Goal: Task Accomplishment & Management: Manage account settings

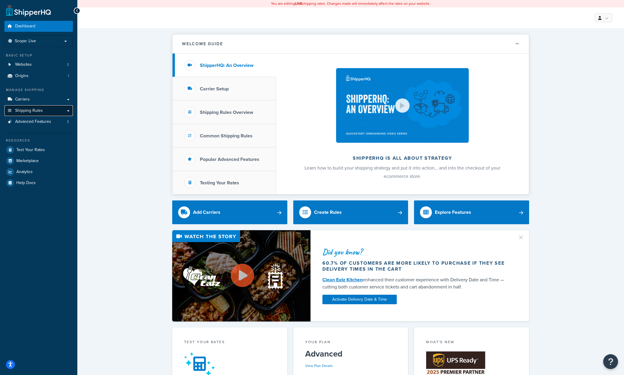
click at [69, 111] on link "Shipping Rules" at bounding box center [38, 110] width 68 height 11
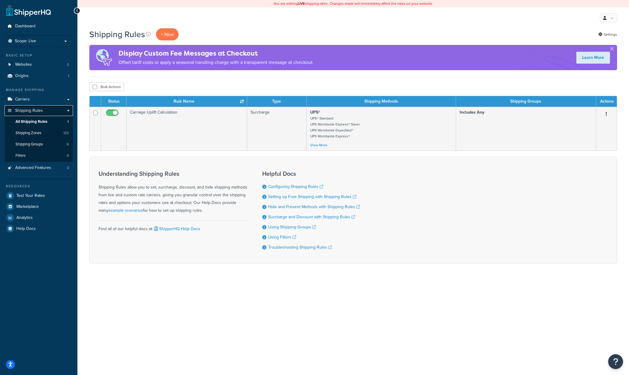
click at [24, 112] on span "Shipping Rules" at bounding box center [29, 110] width 28 height 5
click at [34, 135] on span "Shipping Zones" at bounding box center [28, 133] width 26 height 5
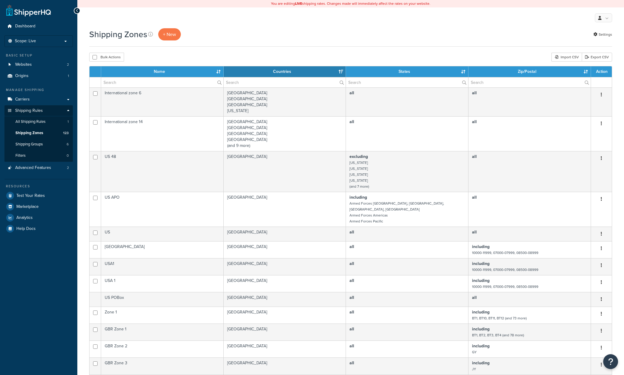
select select "15"
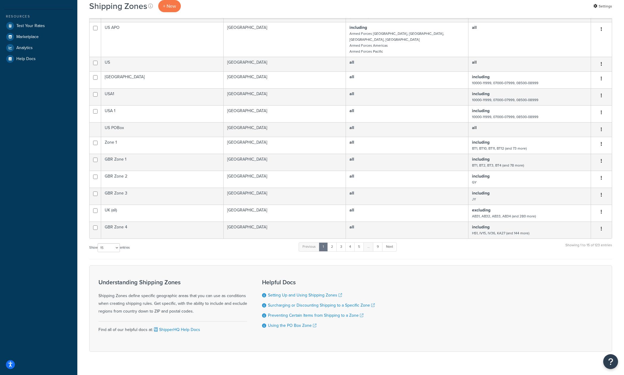
scroll to position [176, 0]
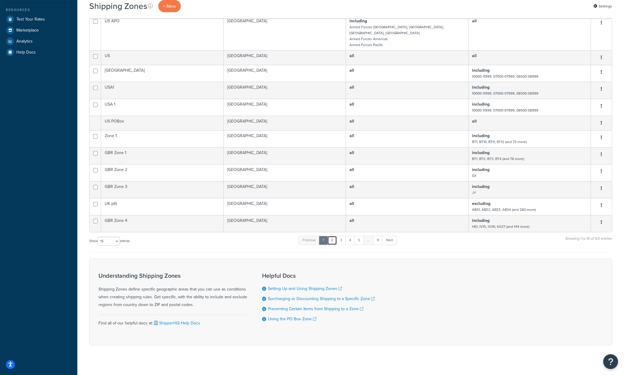
click at [334, 236] on link "2" at bounding box center [332, 240] width 10 height 9
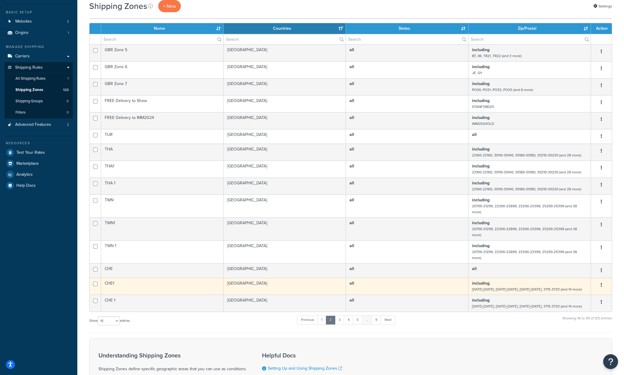
scroll to position [33, 0]
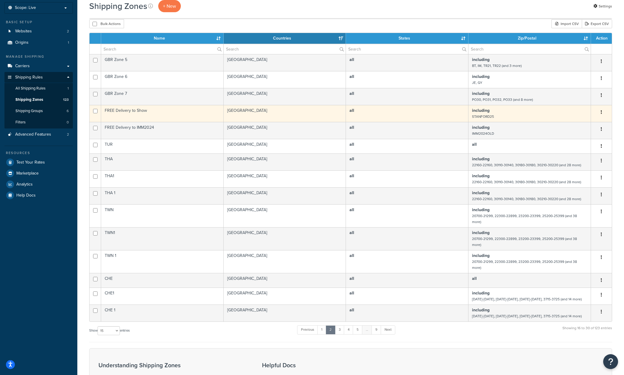
click at [601, 112] on icon "button" at bounding box center [601, 112] width 1 height 4
click at [574, 126] on link "Edit" at bounding box center [577, 124] width 47 height 12
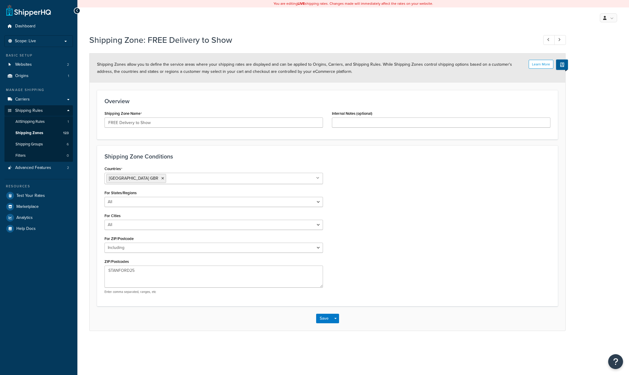
select select "including"
click at [141, 271] on textarea "STANFORD25" at bounding box center [213, 277] width 218 height 22
type textarea "STANFORD25OLD"
click at [326, 320] on button "Save" at bounding box center [324, 319] width 16 height 10
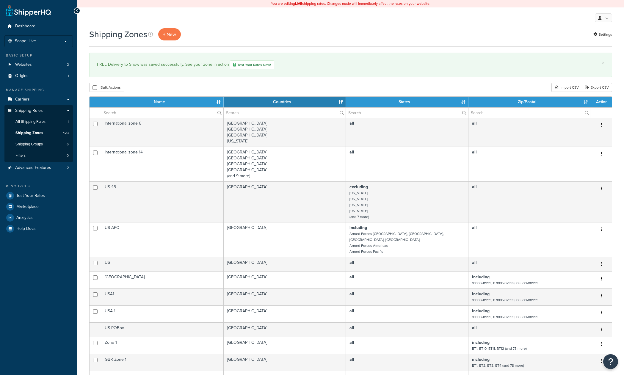
select select "15"
